Goal: Task Accomplishment & Management: Manage account settings

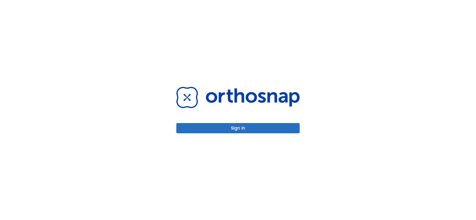
click at [240, 127] on button "Sign in" at bounding box center [237, 128] width 123 height 10
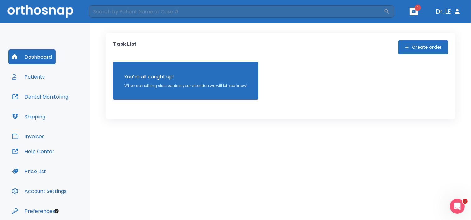
click at [449, 12] on button "Dr. LE" at bounding box center [449, 11] width 30 height 11
click at [457, 11] on icon "button" at bounding box center [457, 11] width 5 height 5
click at [439, 12] on button "Dr. LE" at bounding box center [449, 11] width 30 height 11
click at [412, 11] on icon "button" at bounding box center [414, 11] width 4 height 4
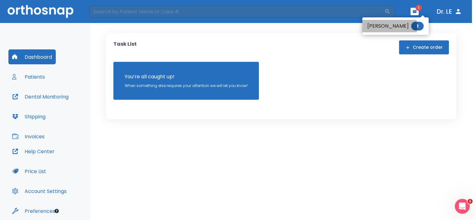
click at [373, 27] on li "[PERSON_NAME] 1" at bounding box center [395, 26] width 66 height 12
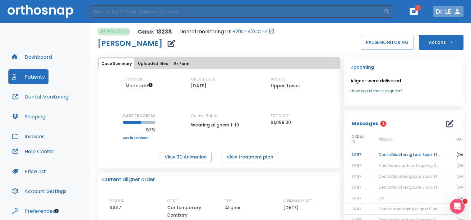
click at [458, 11] on icon "button" at bounding box center [457, 11] width 7 height 7
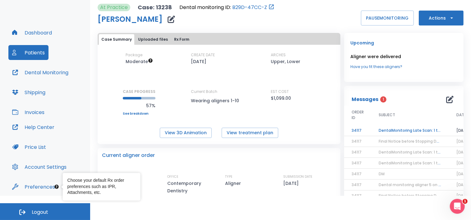
click at [45, 214] on span "Logout" at bounding box center [40, 212] width 16 height 7
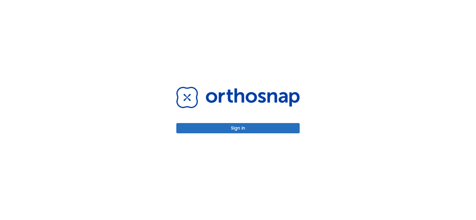
click at [237, 130] on button "Sign in" at bounding box center [237, 128] width 123 height 10
